Goal: Transaction & Acquisition: Purchase product/service

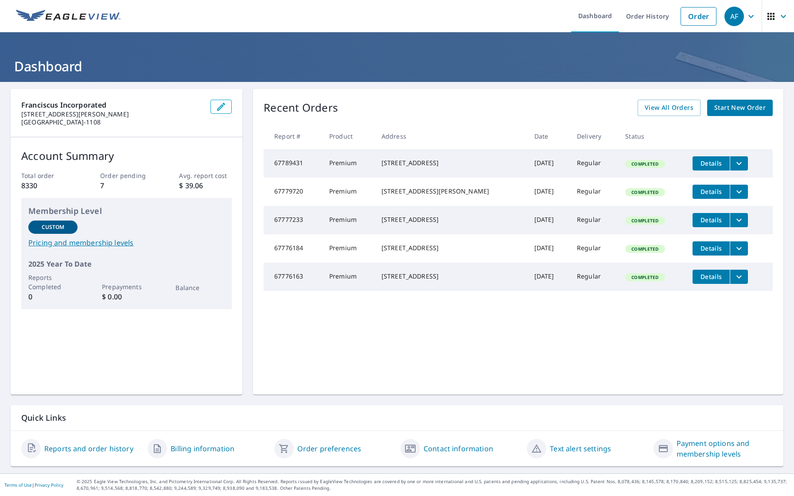
click at [736, 106] on span "Start New Order" at bounding box center [739, 107] width 51 height 11
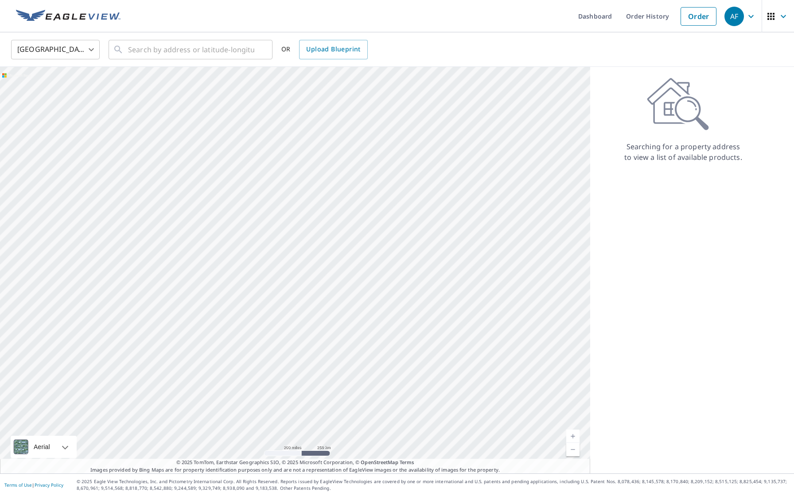
drag, startPoint x: 736, startPoint y: 106, endPoint x: 607, endPoint y: 106, distance: 129.0
click at [607, 106] on div "Searching for a property address to view a list of available products." at bounding box center [683, 120] width 186 height 85
click at [215, 50] on input "text" at bounding box center [191, 49] width 126 height 25
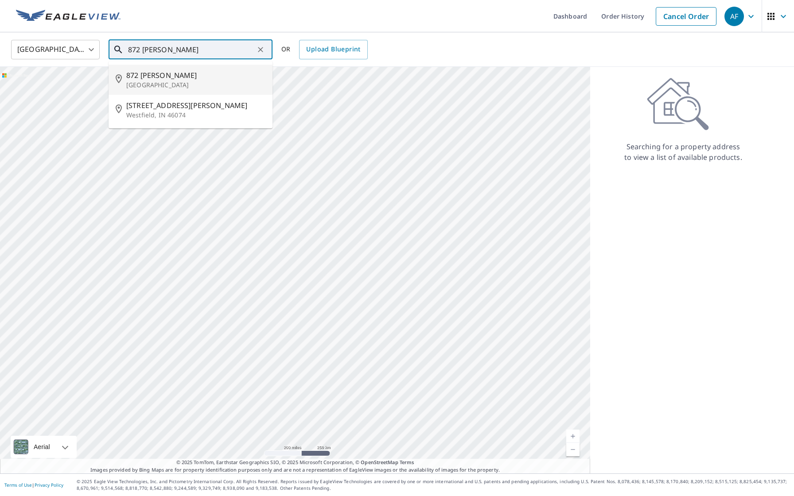
click at [178, 78] on span "872 [PERSON_NAME]" at bounding box center [195, 75] width 139 height 11
type input "[STREET_ADDRESS][PERSON_NAME]"
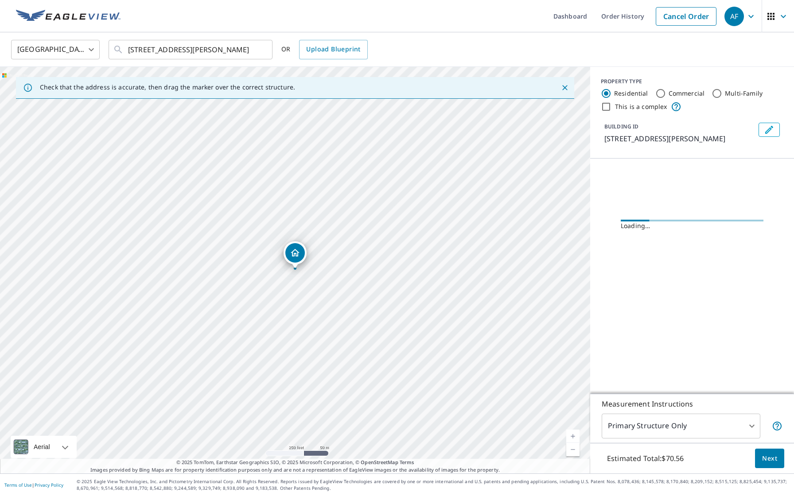
click at [574, 435] on link "Current Level 17, Zoom In" at bounding box center [572, 436] width 13 height 13
click at [574, 435] on link "Current Level 18, Zoom In" at bounding box center [572, 436] width 13 height 13
click at [574, 435] on link "Current Level 20, Zoom In Disabled" at bounding box center [572, 436] width 13 height 13
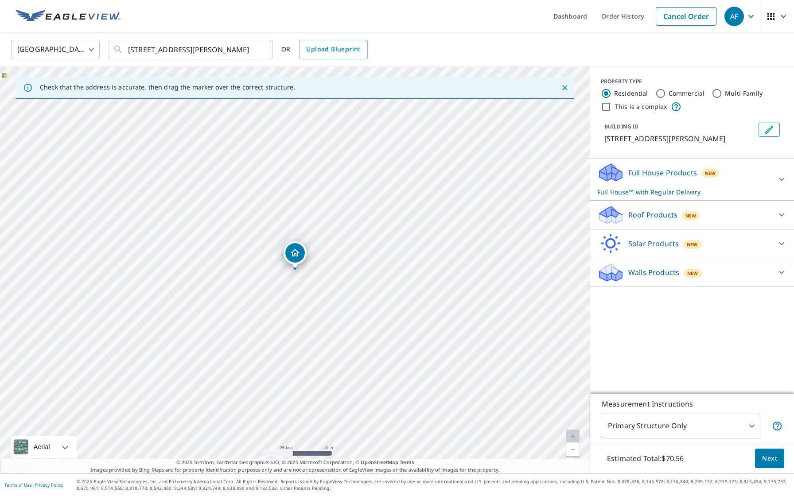
click at [643, 218] on p "Roof Products" at bounding box center [653, 215] width 49 height 11
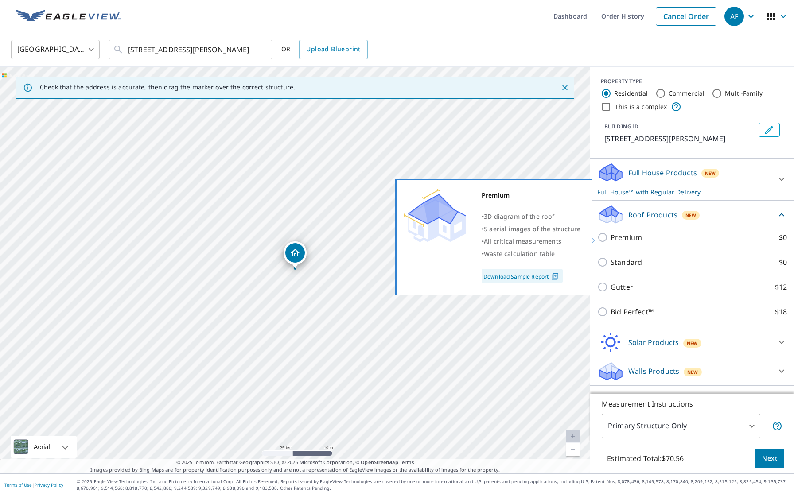
click at [625, 241] on p "Premium" at bounding box center [626, 237] width 31 height 11
click at [611, 241] on input "Premium $0" at bounding box center [603, 237] width 13 height 11
checkbox input "true"
checkbox input "false"
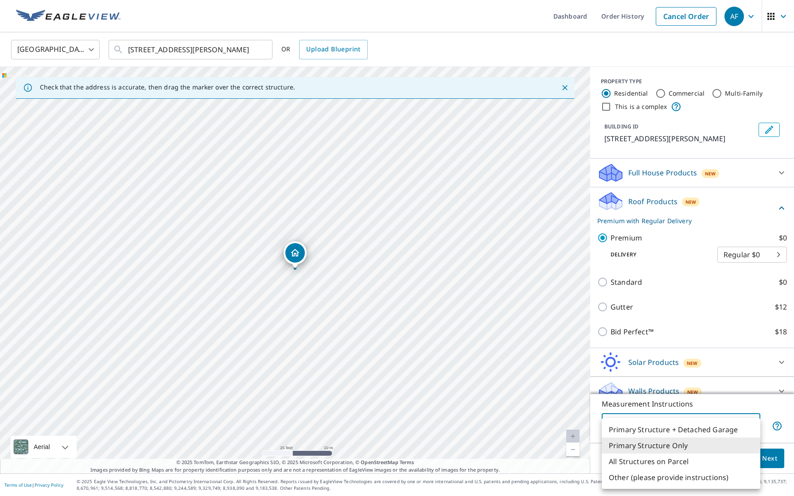
click at [757, 422] on body "AF AF Dashboard Order History Cancel Order AF United States US ​ [STREET_ADDRES…" at bounding box center [397, 248] width 794 height 496
click at [715, 432] on li "Primary Structure + Detached Garage" at bounding box center [681, 430] width 159 height 16
type input "1"
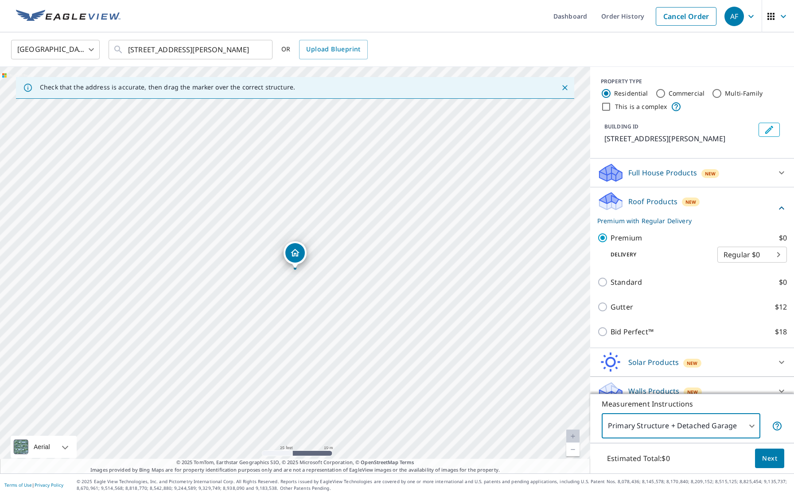
click at [772, 463] on span "Next" at bounding box center [769, 458] width 15 height 11
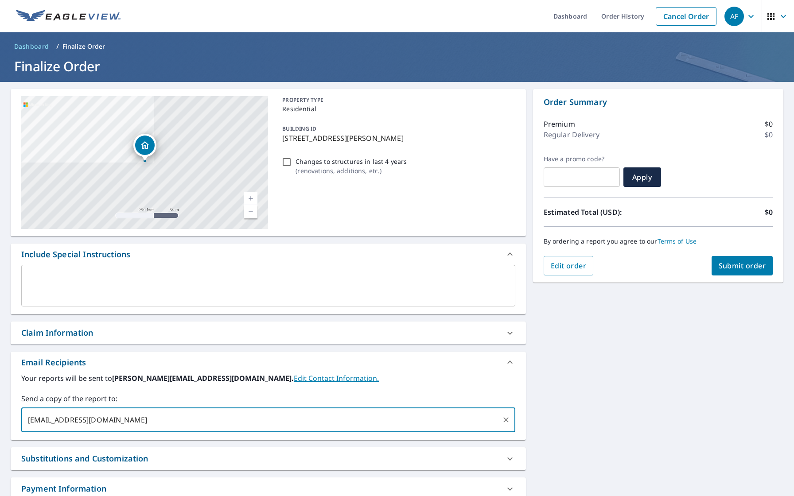
type input "[EMAIL_ADDRESS][DOMAIN_NAME]"
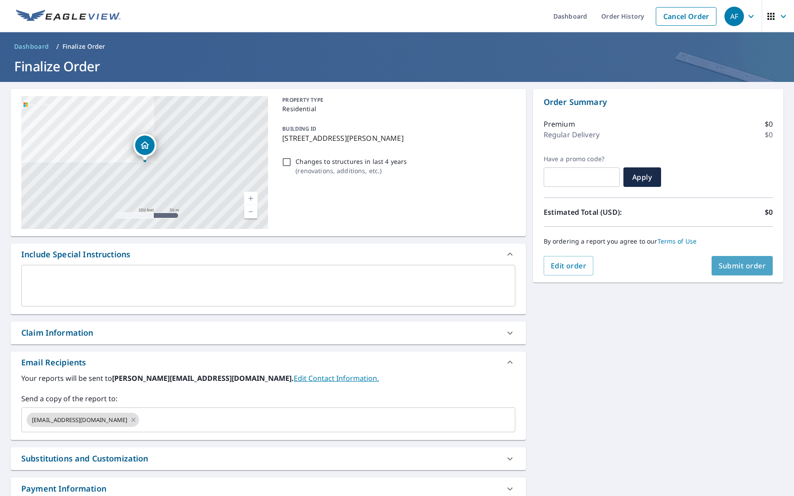
click at [743, 275] on button "Submit order" at bounding box center [743, 266] width 62 height 20
checkbox input "true"
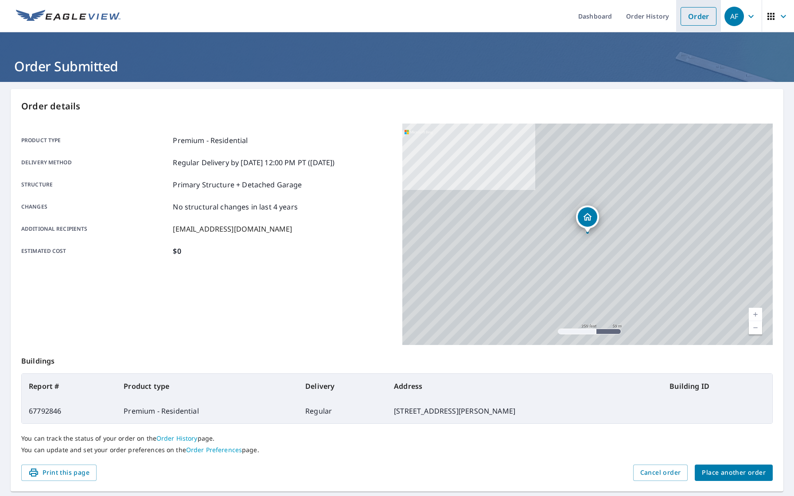
click at [707, 21] on link "Order" at bounding box center [699, 16] width 36 height 19
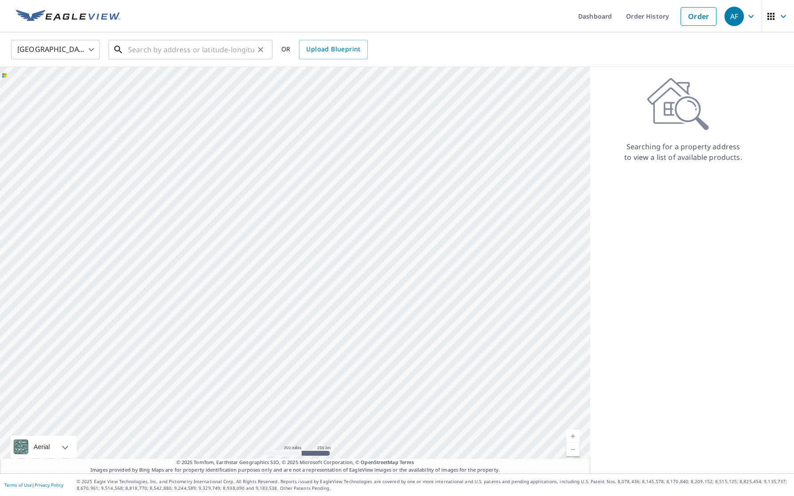
click at [201, 46] on input "text" at bounding box center [191, 49] width 126 height 25
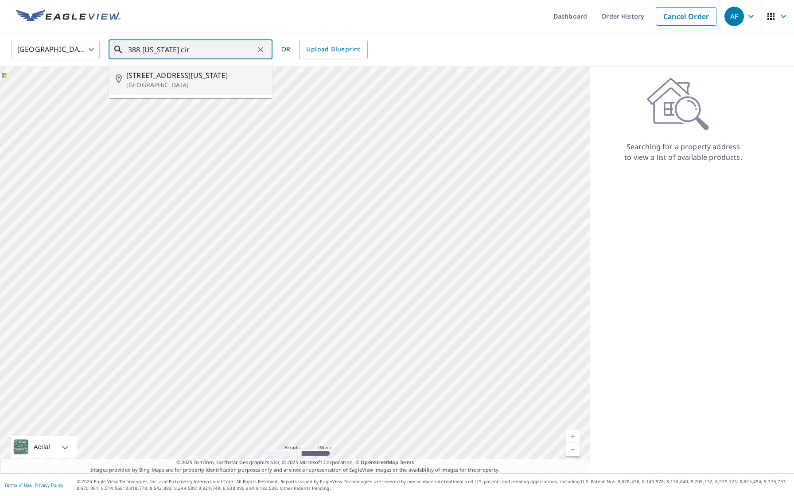
click at [178, 77] on span "[STREET_ADDRESS][US_STATE]" at bounding box center [195, 75] width 139 height 11
type input "[STREET_ADDRESS][US_STATE]"
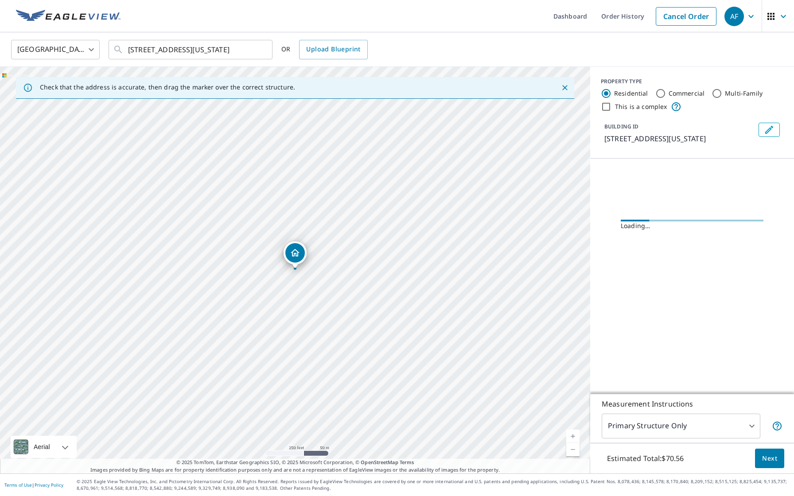
click at [575, 433] on link "Current Level 17, Zoom In" at bounding box center [572, 436] width 13 height 13
click at [575, 433] on link "Current Level 18, Zoom In" at bounding box center [572, 436] width 13 height 13
click at [575, 433] on link "Current Level 18.599462070416273, Zoom In Disabled" at bounding box center [572, 436] width 13 height 13
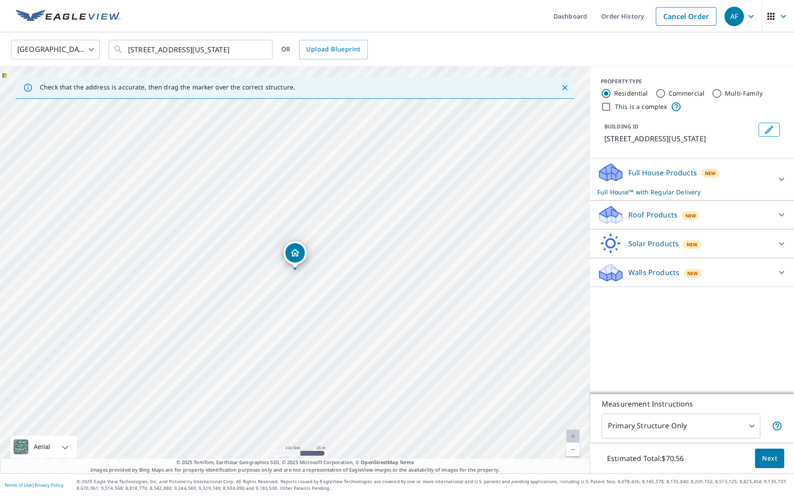
click at [575, 433] on link "Current Level 18.599462070416273, Zoom In Disabled" at bounding box center [572, 436] width 13 height 13
click at [662, 219] on p "Roof Products" at bounding box center [653, 215] width 49 height 11
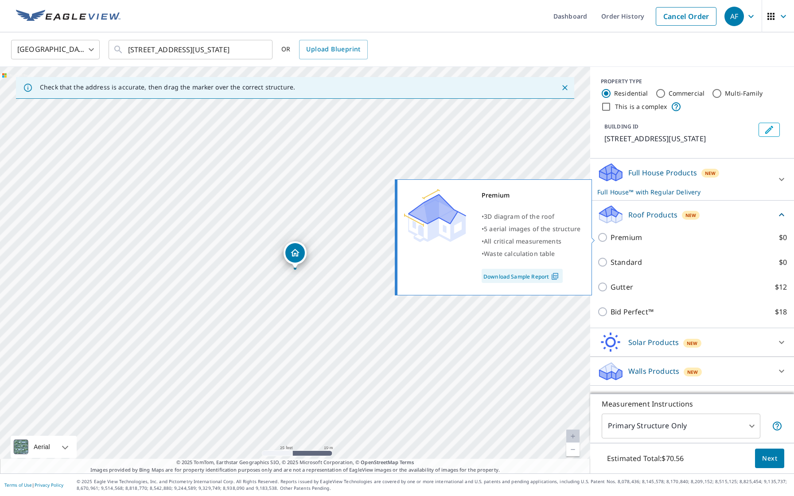
click at [633, 234] on p "Premium" at bounding box center [626, 237] width 31 height 11
click at [611, 234] on input "Premium $0" at bounding box center [603, 237] width 13 height 11
checkbox input "true"
checkbox input "false"
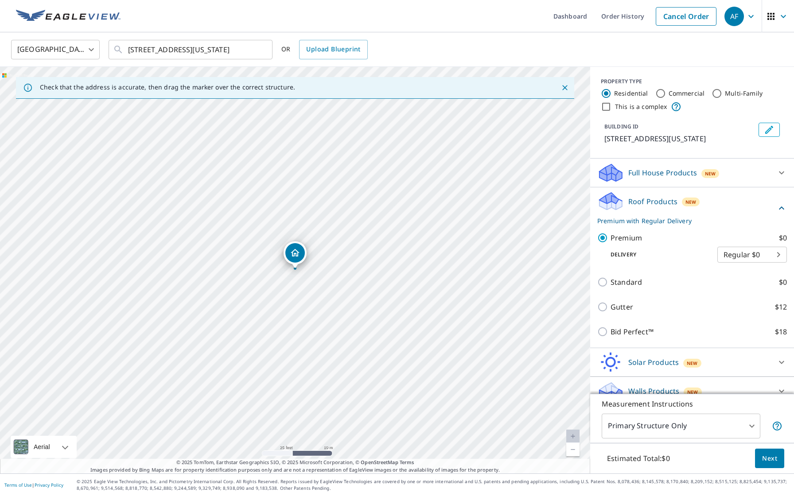
click at [783, 468] on button "Next" at bounding box center [769, 459] width 29 height 20
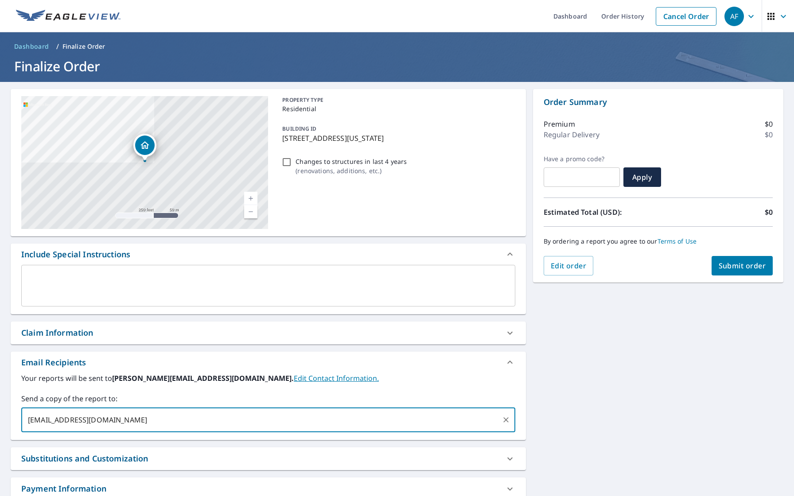
type input "[EMAIL_ADDRESS][DOMAIN_NAME]"
click at [745, 274] on button "Submit order" at bounding box center [743, 266] width 62 height 20
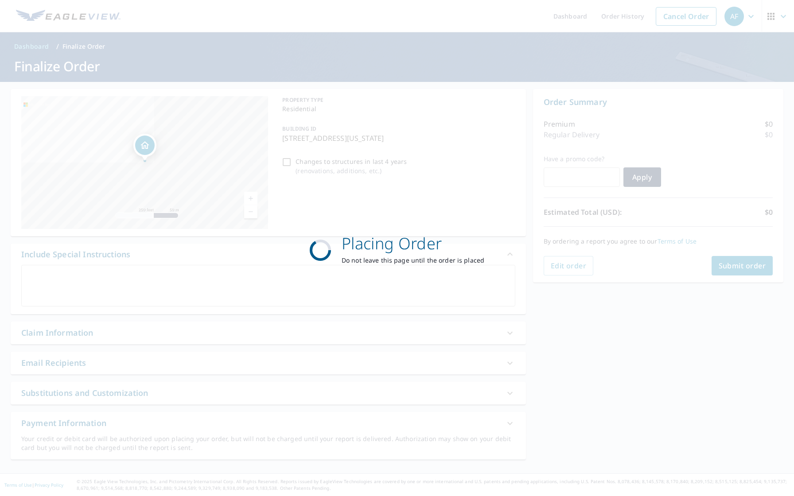
checkbox input "true"
